Goal: Transaction & Acquisition: Purchase product/service

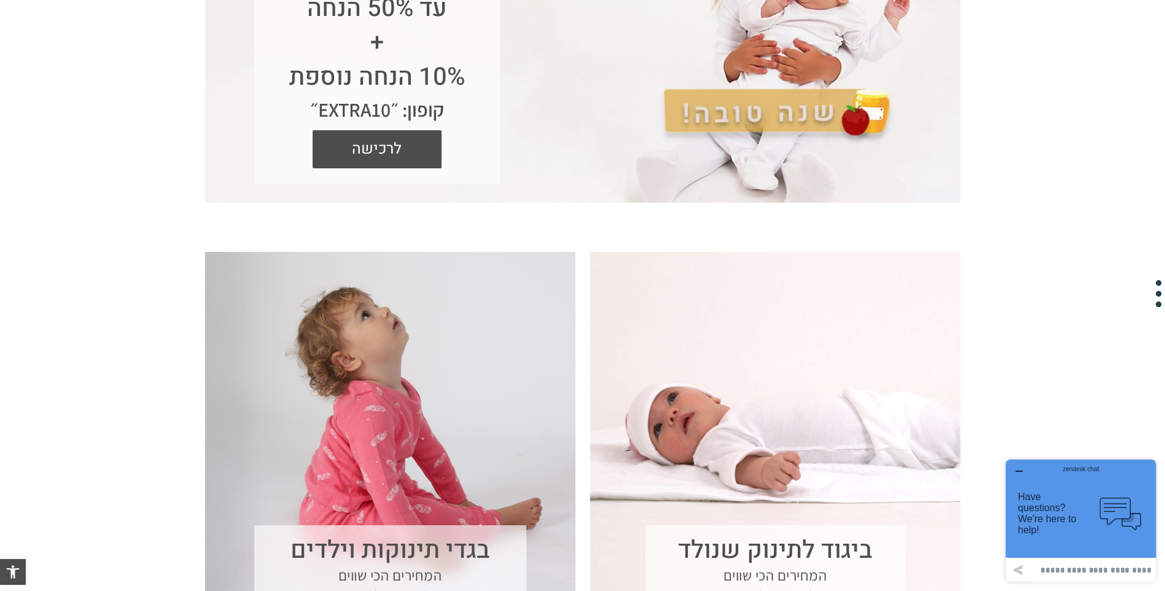
scroll to position [246, 0]
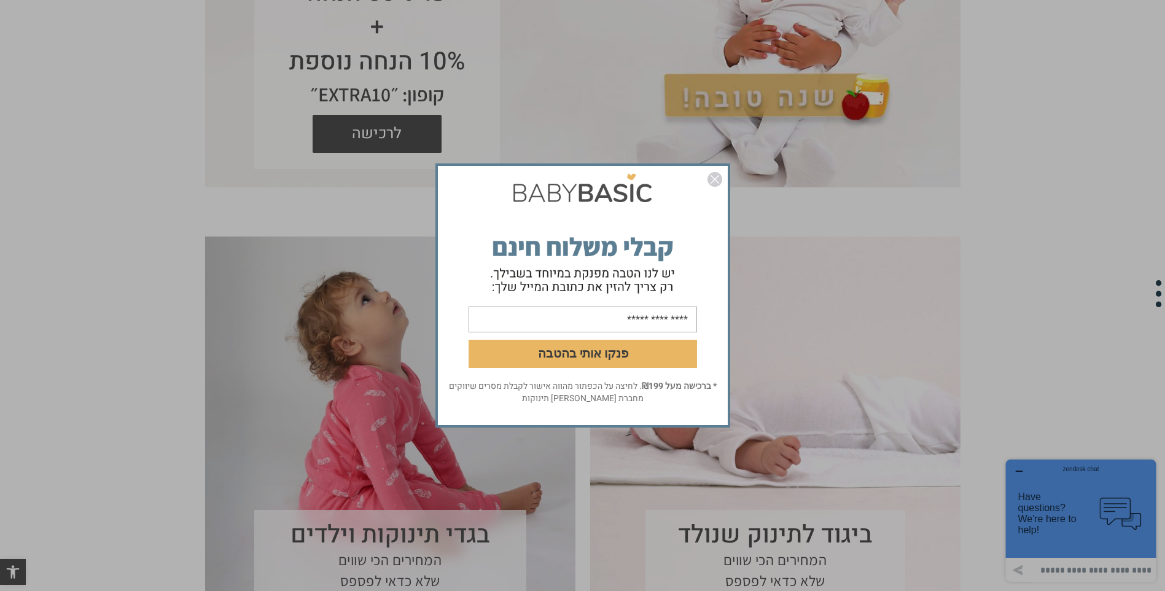
click at [712, 182] on img "סגור" at bounding box center [714, 179] width 15 height 15
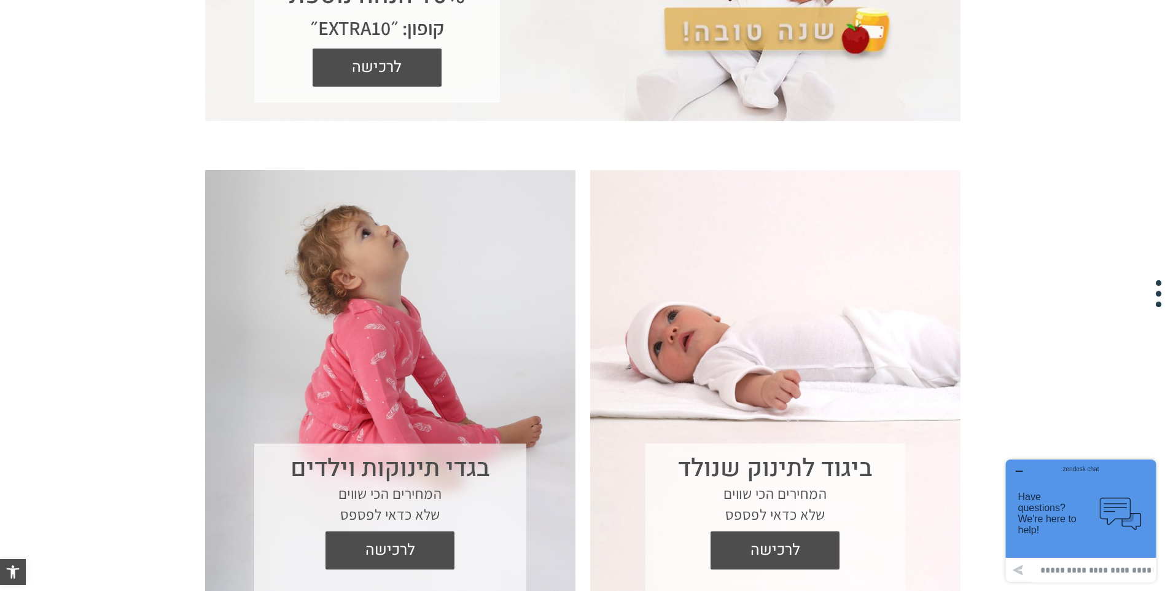
scroll to position [430, 0]
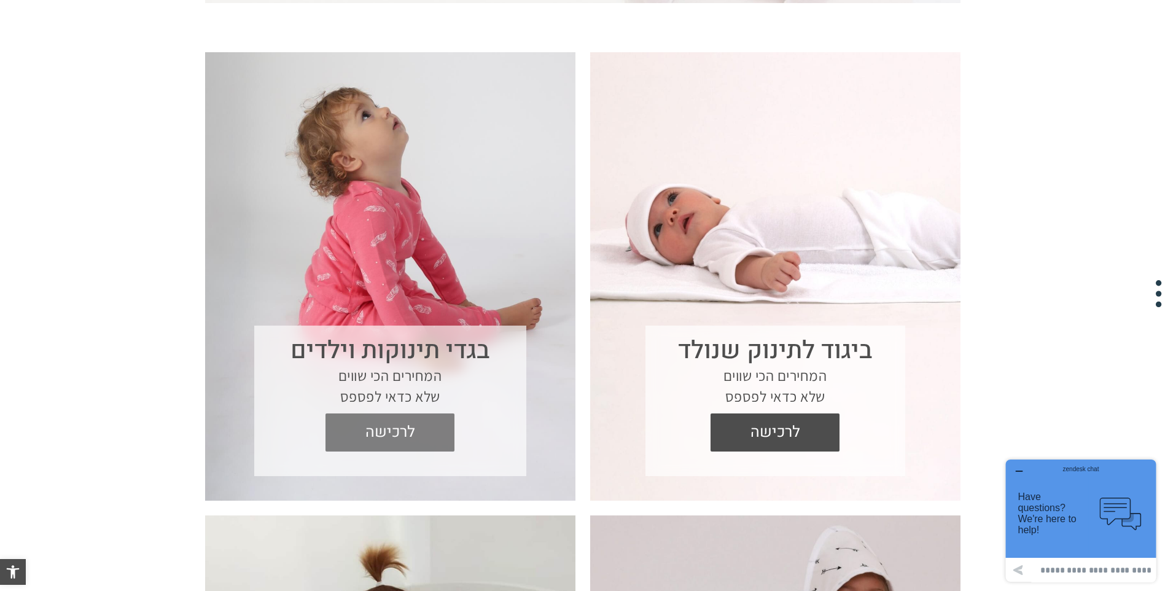
click at [395, 431] on span "לרכישה" at bounding box center [390, 432] width 111 height 38
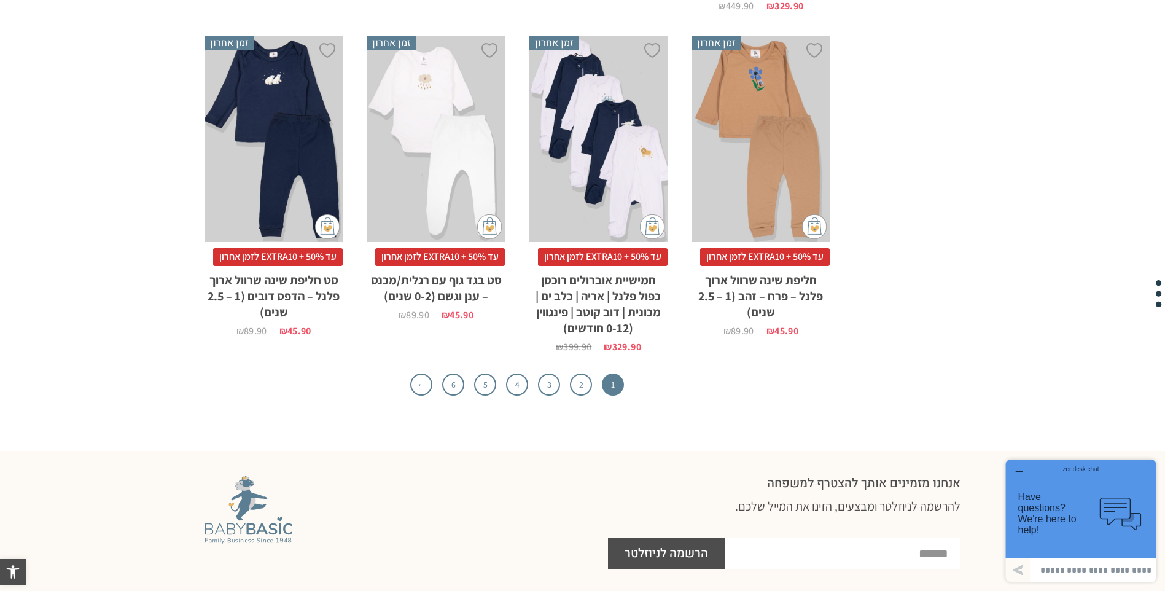
scroll to position [4053, 0]
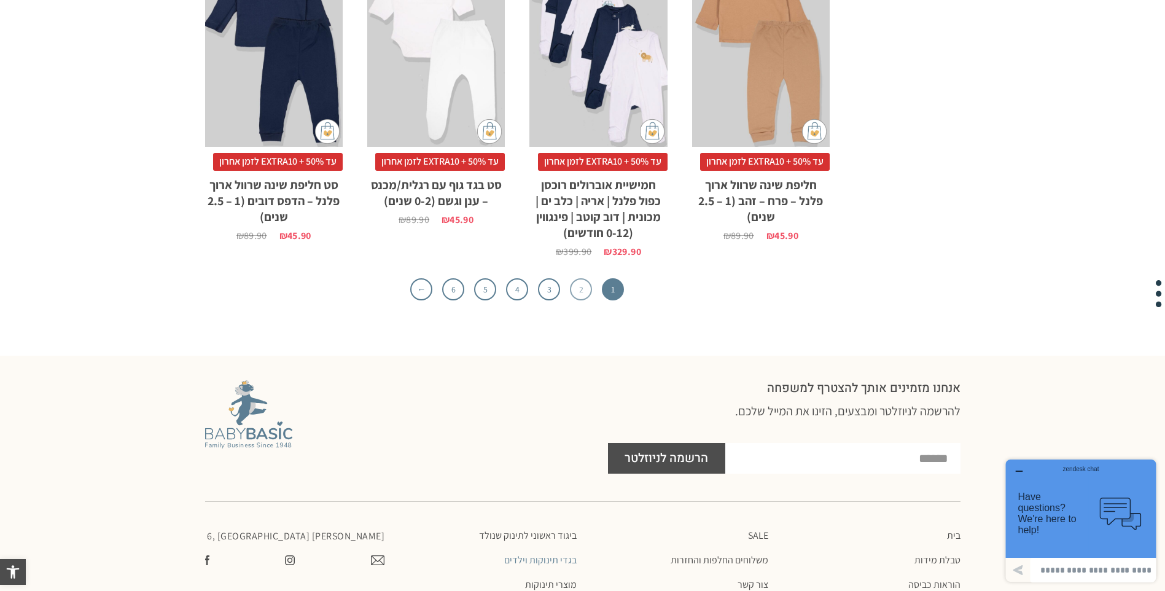
click at [580, 290] on link "2" at bounding box center [581, 289] width 22 height 22
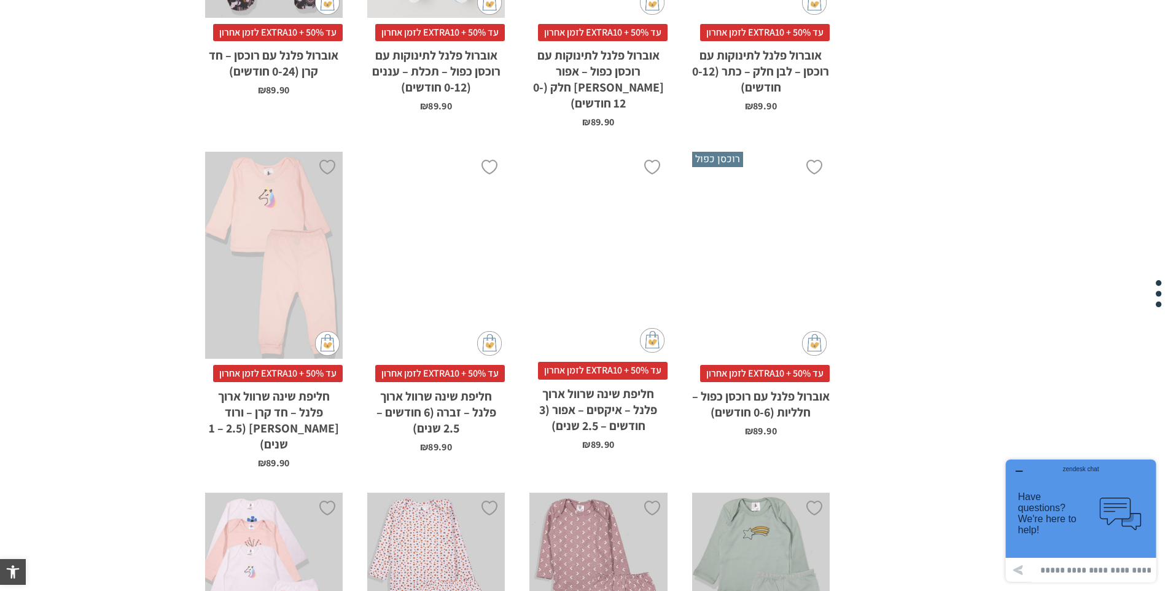
scroll to position [1535, 0]
